Goal: Task Accomplishment & Management: Use online tool/utility

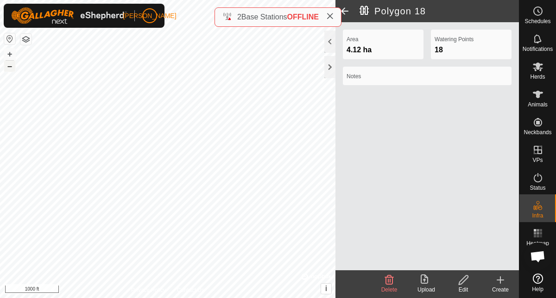
click at [10, 68] on button "–" at bounding box center [9, 66] width 11 height 11
click at [329, 18] on icon at bounding box center [329, 16] width 7 height 7
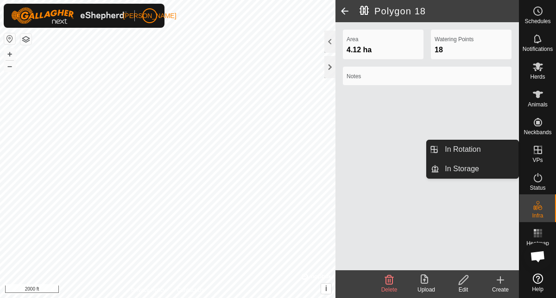
click at [541, 161] on span "VPs" at bounding box center [537, 161] width 10 height 6
click at [540, 158] on span "VPs" at bounding box center [537, 161] width 10 height 6
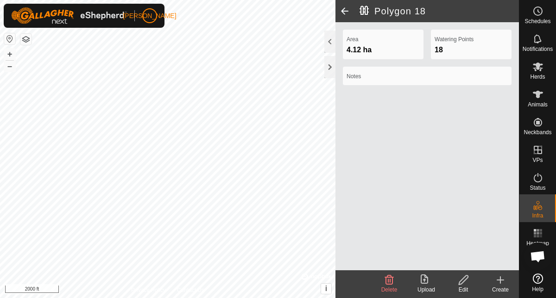
click at [500, 284] on icon at bounding box center [500, 280] width 11 height 11
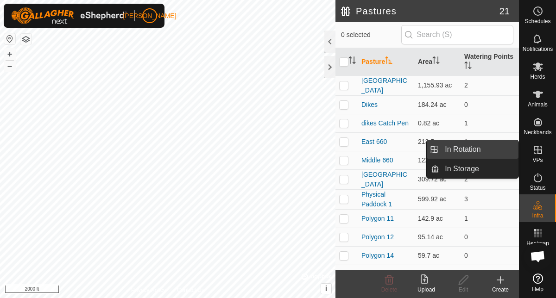
click at [502, 150] on link "In Rotation" at bounding box center [478, 149] width 79 height 19
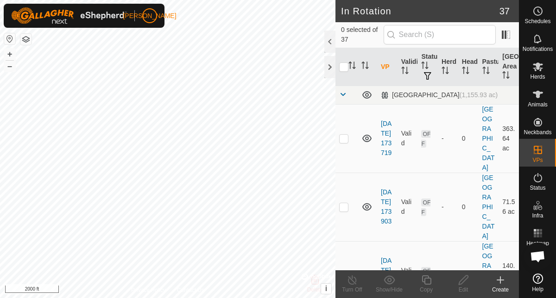
click at [499, 284] on icon at bounding box center [500, 280] width 11 height 11
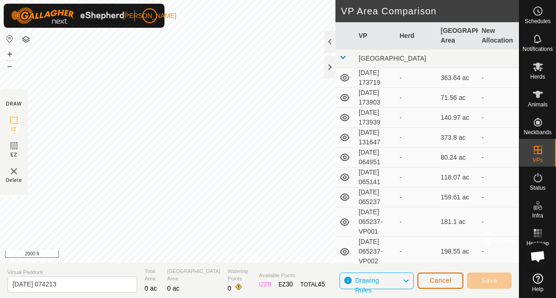
click at [442, 286] on button "Cancel" at bounding box center [440, 281] width 46 height 16
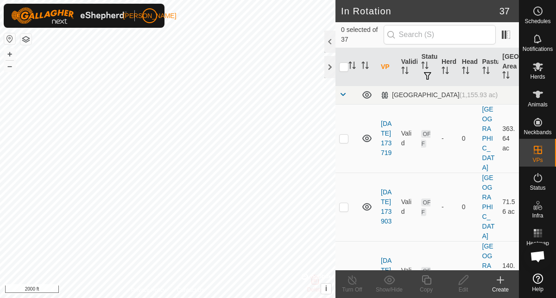
click at [502, 277] on icon at bounding box center [500, 280] width 11 height 11
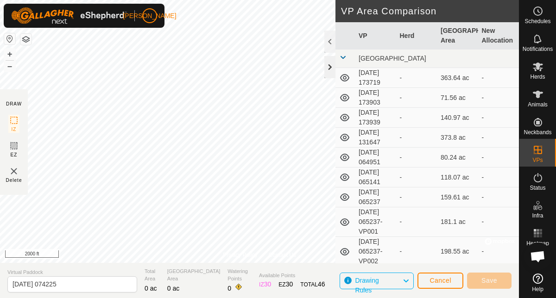
click at [333, 66] on div at bounding box center [329, 67] width 11 height 22
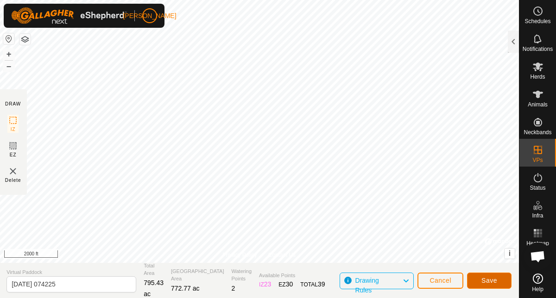
click at [482, 276] on button "Save" at bounding box center [489, 281] width 44 height 16
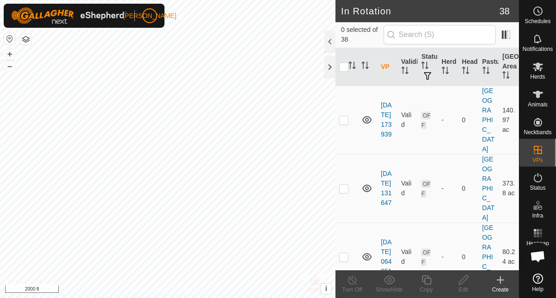
scroll to position [165, 0]
